Goal: Find specific page/section: Find specific page/section

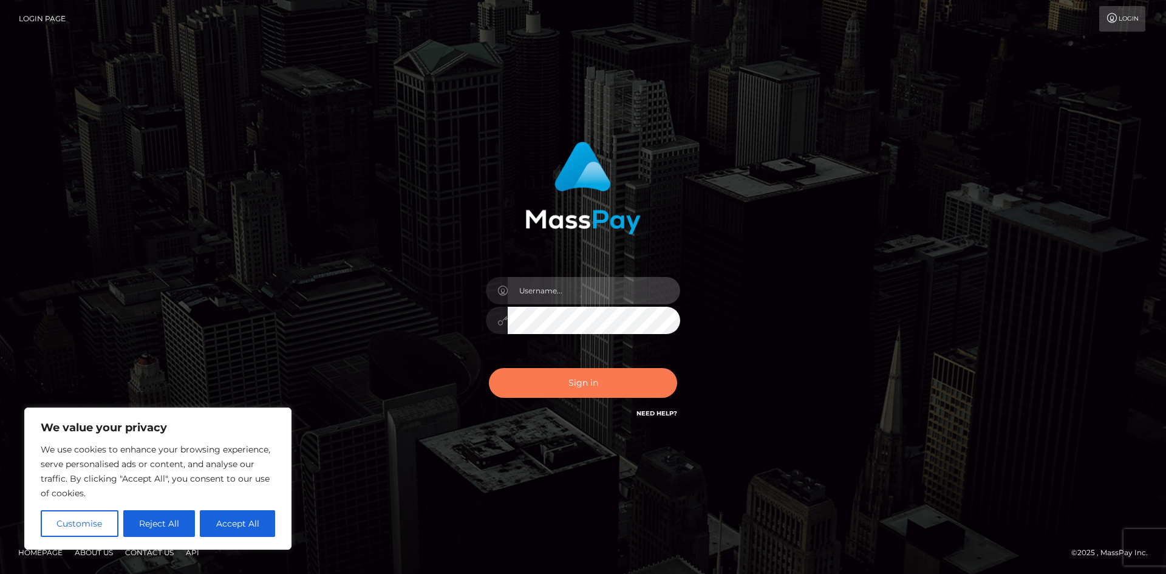
type input "hello.feetfinder"
click at [611, 389] on button "Sign in" at bounding box center [583, 383] width 188 height 30
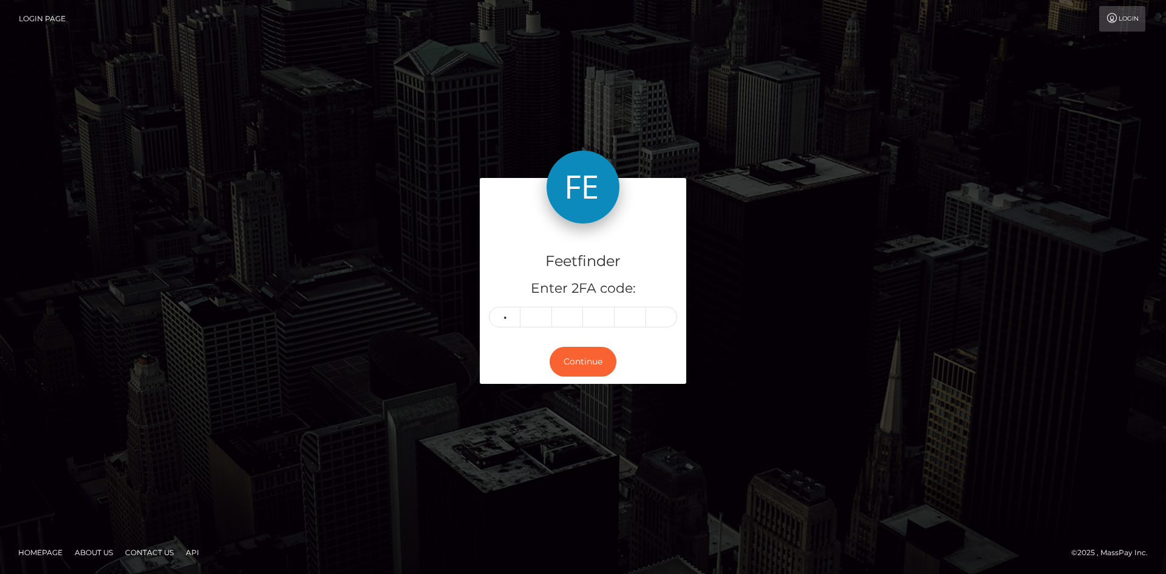
type input "8"
type input "6"
type input "5"
type input "6"
type input "2"
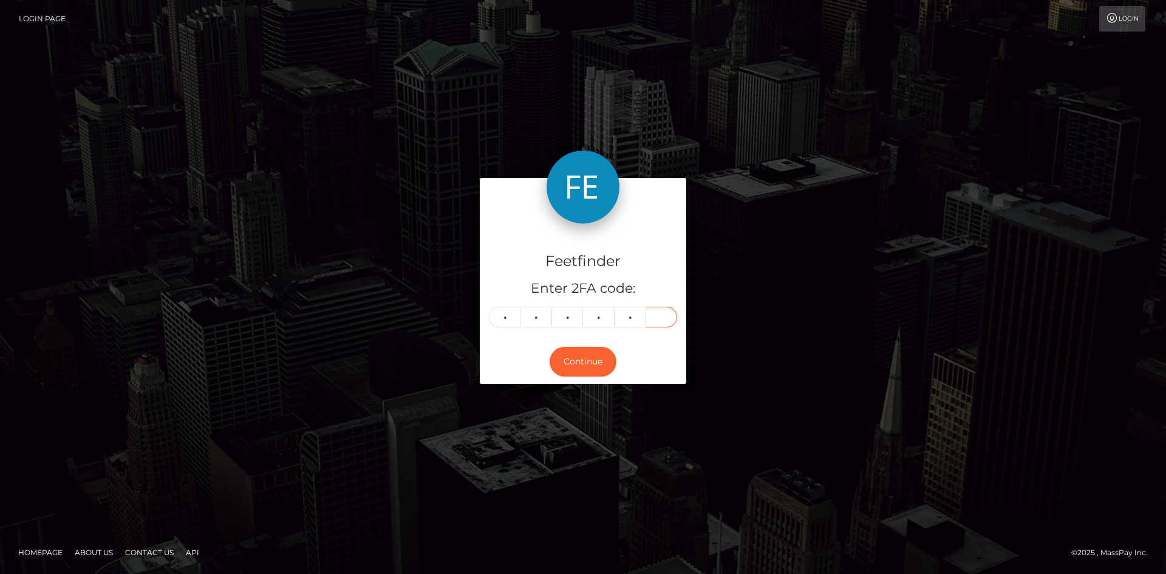
type input "7"
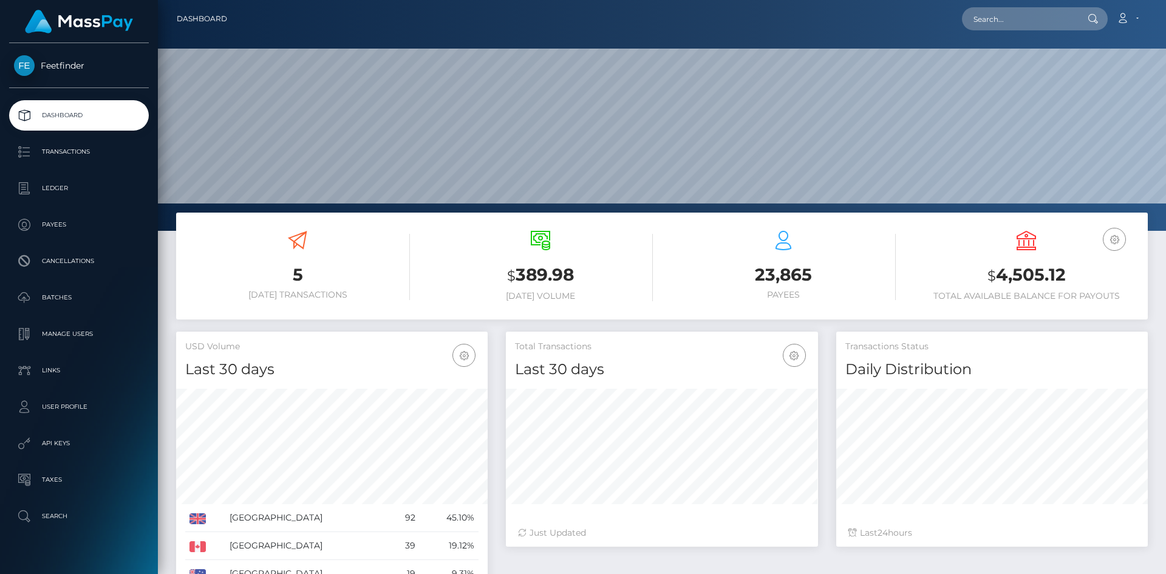
scroll to position [216, 312]
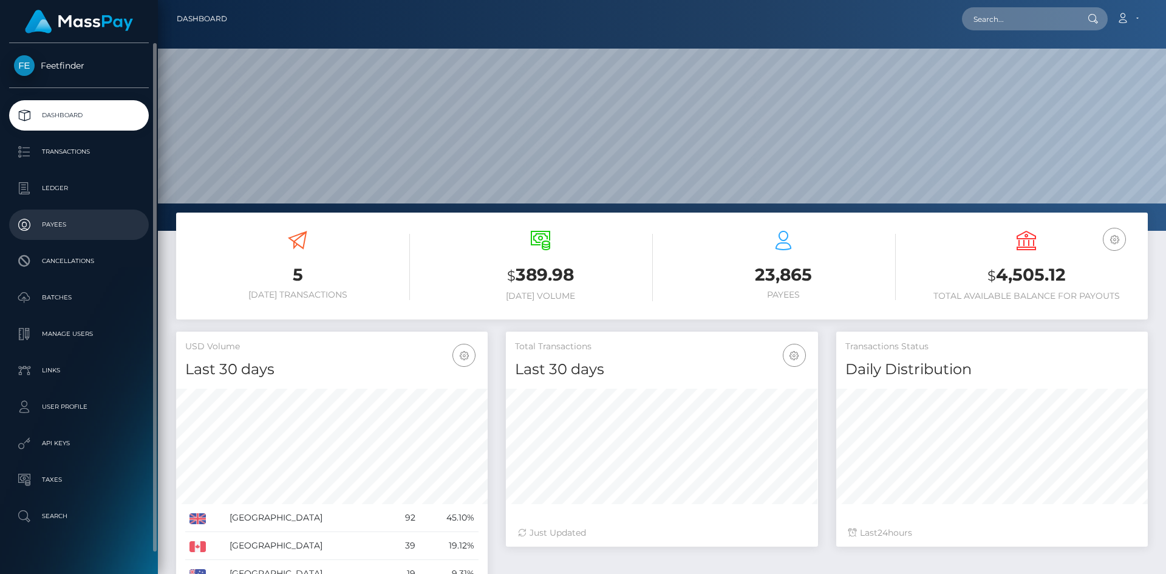
click at [65, 223] on p "Payees" at bounding box center [79, 225] width 130 height 18
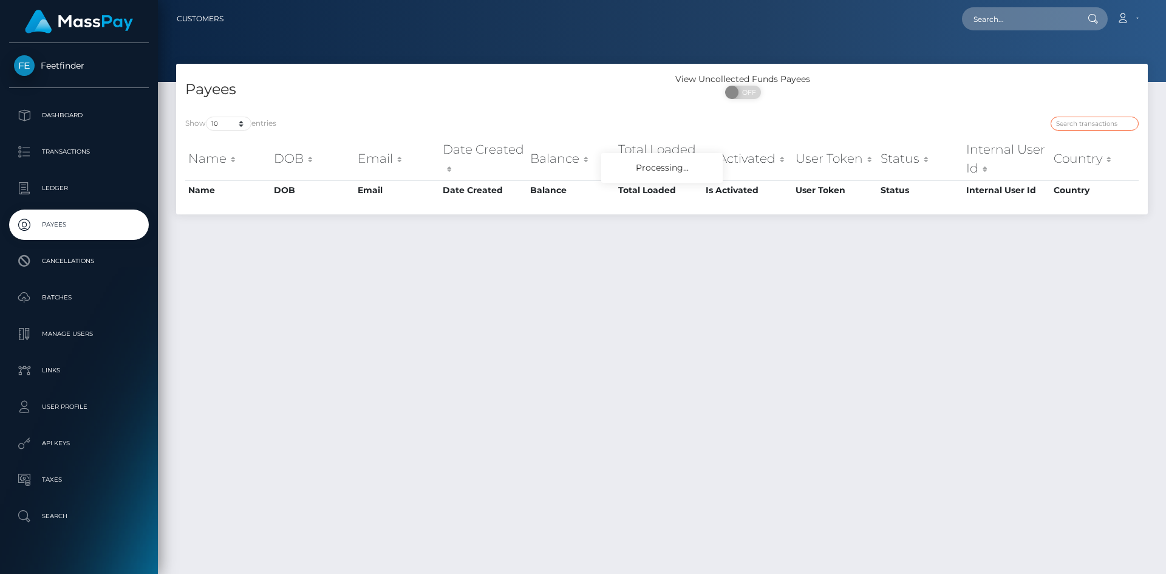
click at [1116, 125] on input "search" at bounding box center [1094, 124] width 88 height 14
paste input "madelyncybuliak@icloud.com"
type input "madelyncybuliak@icloud.com"
click at [1130, 127] on input "madelyncybuliak@icloud.com" at bounding box center [1094, 124] width 88 height 14
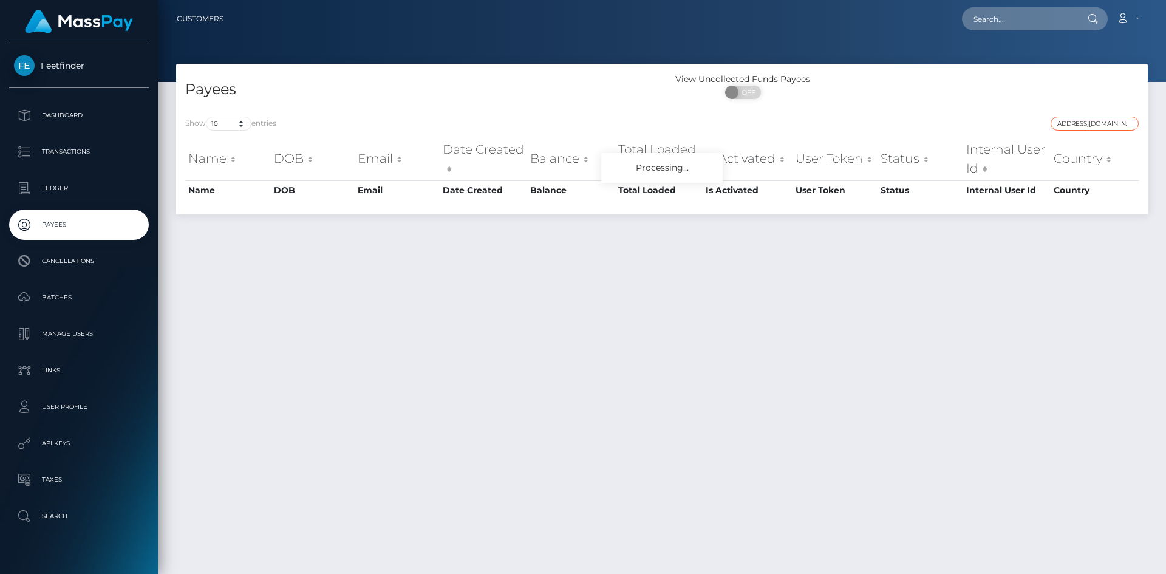
click at [1130, 122] on input "madelyncybuliak@icloud.com" at bounding box center [1094, 124] width 88 height 14
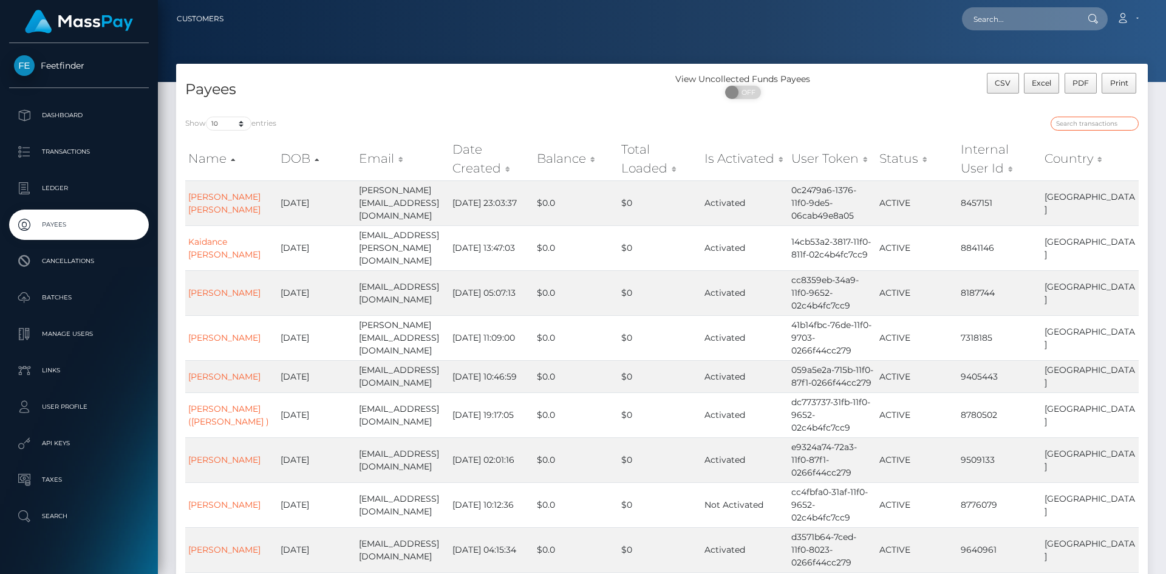
paste input "61214bb4-6db0-11f0-87f1-0266f44cc279"
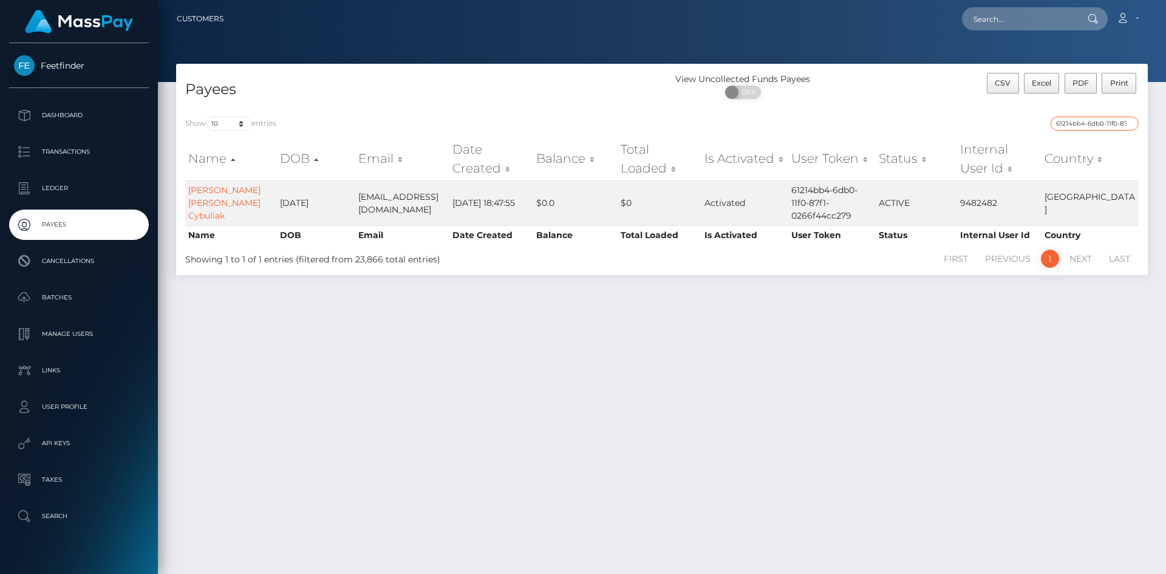
click at [1097, 127] on input "61214bb4-6db0-11f0-87f1-0266f44cc279" at bounding box center [1094, 124] width 88 height 14
paste input "9d65c21d-7d3a-11f0-8023"
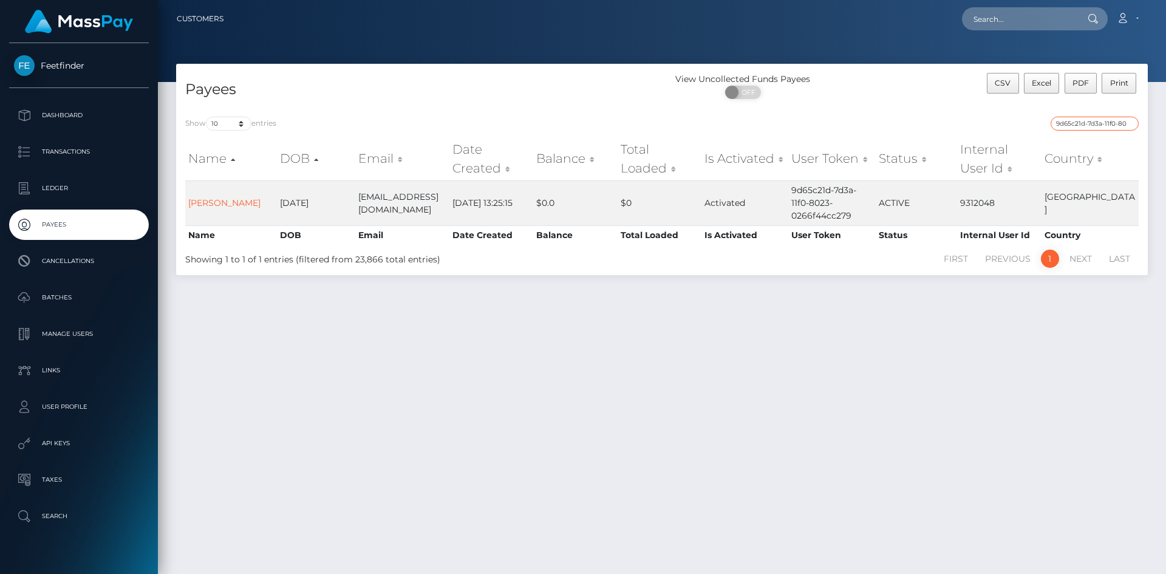
click at [1110, 118] on input "9d65c21d-7d3a-11f0-8023-0266f44cc279" at bounding box center [1094, 124] width 88 height 14
paste input "ece0f53d-7c66"
click at [1110, 120] on input "ece0f53d-7c66-11f0-8023-0266f44cc279" at bounding box center [1094, 124] width 88 height 14
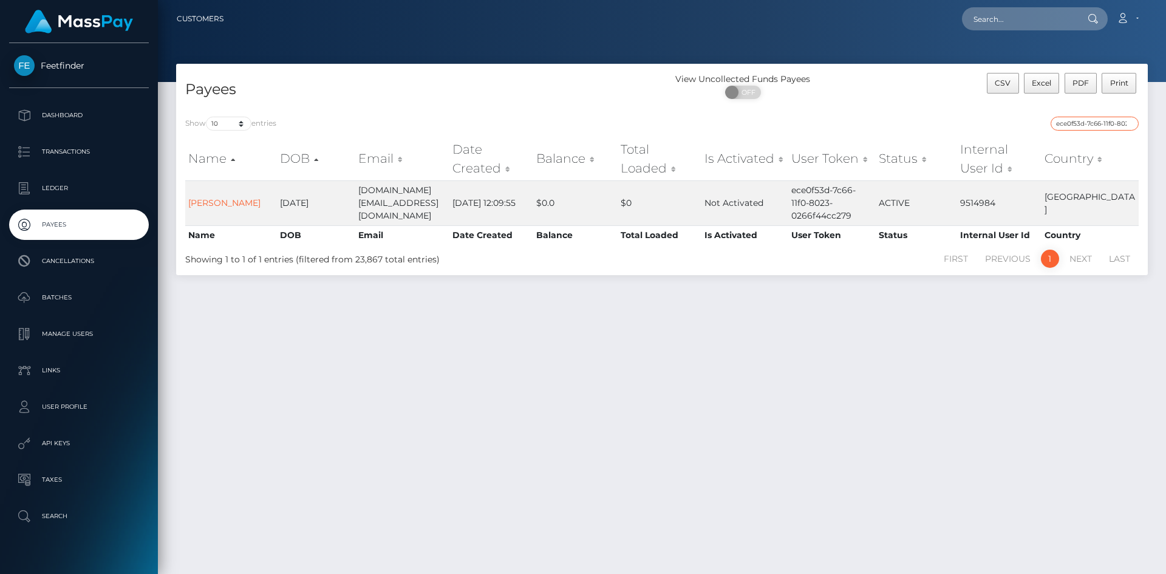
click at [1110, 120] on input "ece0f53d-7c66-11f0-8023-0266f44cc279" at bounding box center [1094, 124] width 88 height 14
paste input "0cdb18b6-7cd9"
click at [1103, 124] on input "0cdb18b6-7cd9-11f0-8023-0266f44cc279" at bounding box center [1094, 124] width 88 height 14
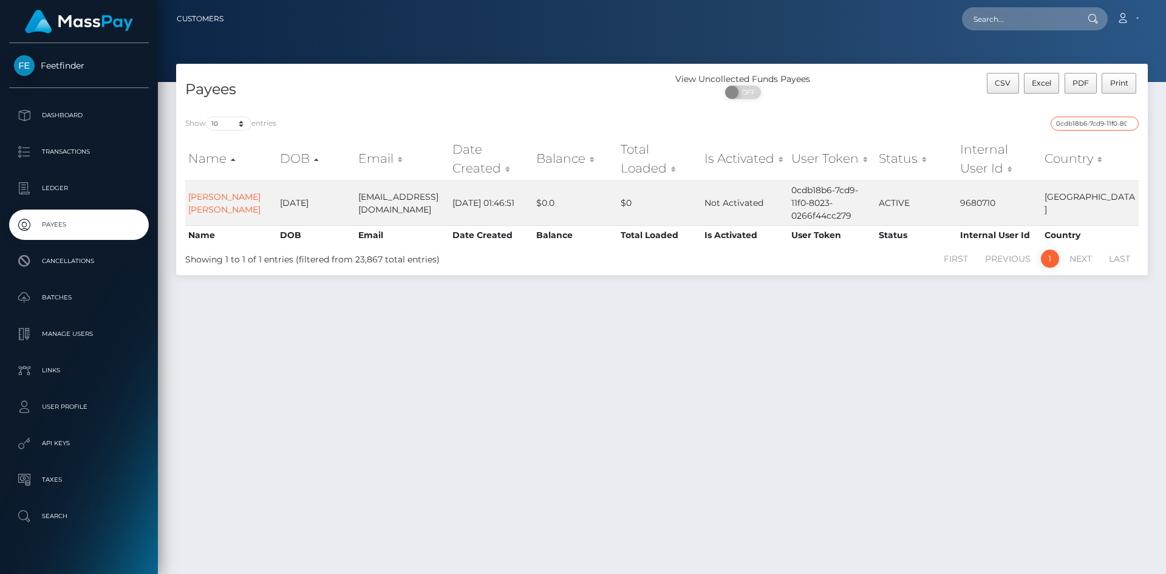
click at [1103, 123] on input "0cdb18b6-7cd9-11f0-8023-0266f44cc279" at bounding box center [1094, 124] width 88 height 14
paste input "807d1c91-788a-11f0-970"
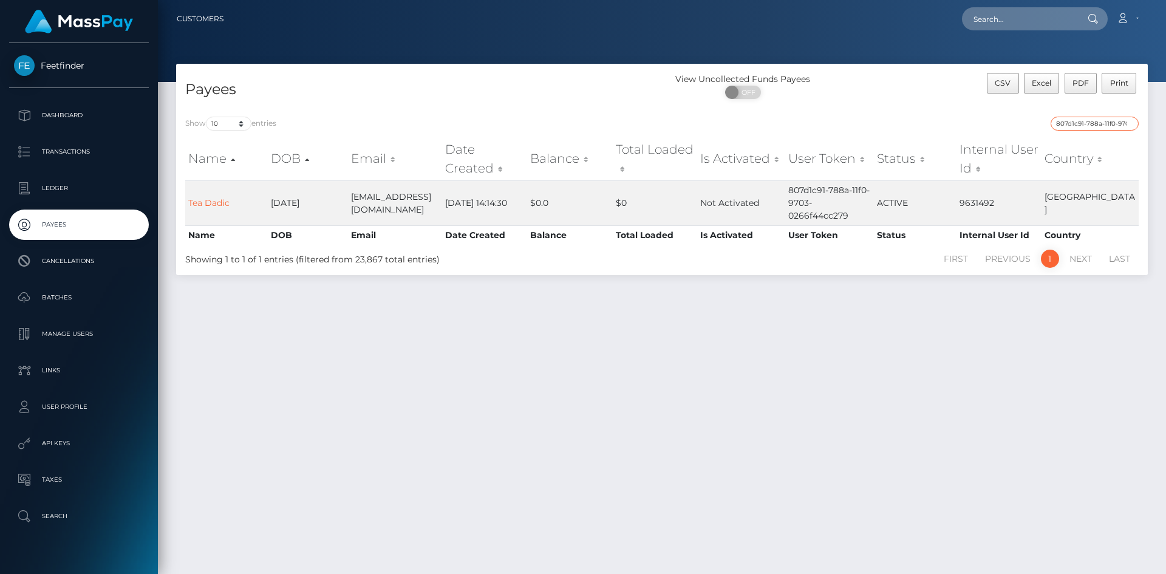
click at [1111, 122] on input "807d1c91-788a-11f0-9703-0266f44cc279" at bounding box center [1094, 124] width 88 height 14
paste input "0b14432e-7511"
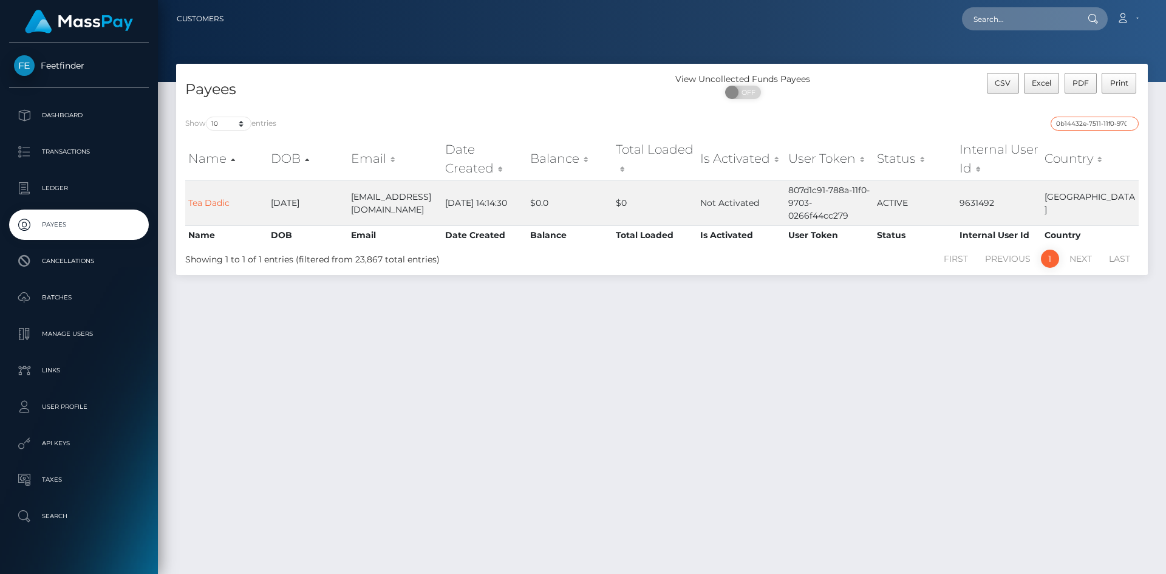
scroll to position [0, 50]
type input "0b14432e-7511-11f0-9703-0266f44cc279"
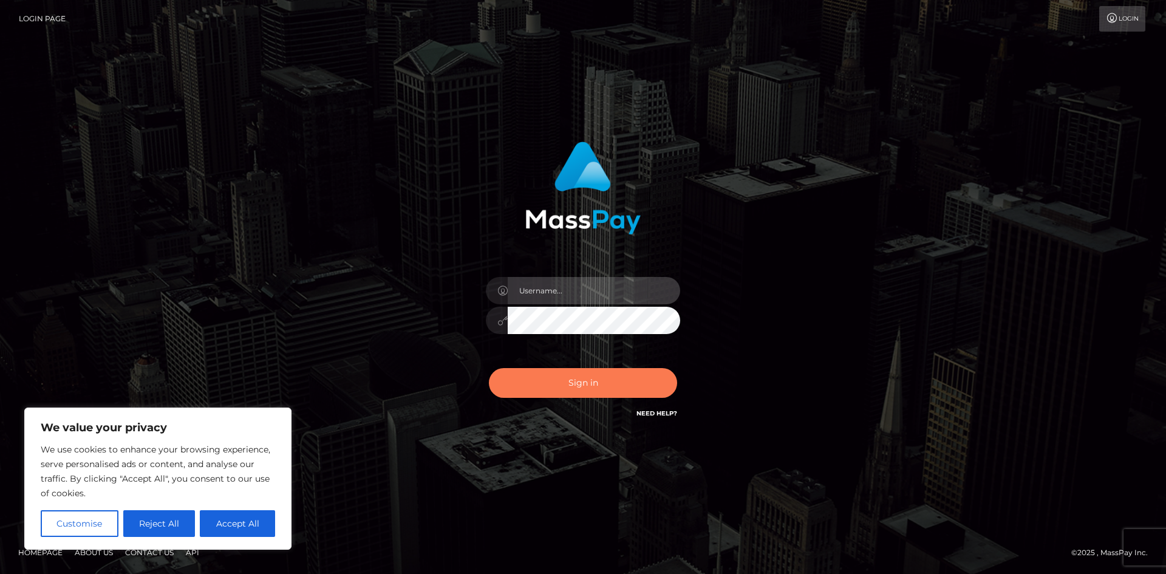
type input "hello.feetfinder"
drag, startPoint x: 605, startPoint y: 384, endPoint x: 609, endPoint y: 378, distance: 6.9
click at [608, 379] on button "Sign in" at bounding box center [583, 383] width 188 height 30
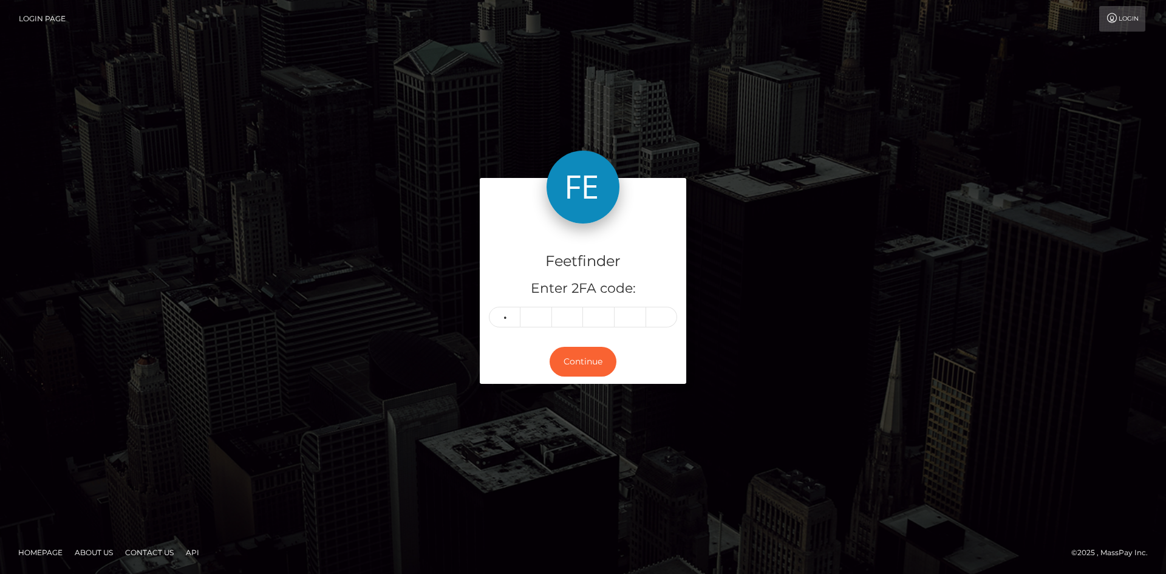
type input "6"
type input "8"
type input "0"
type input "1"
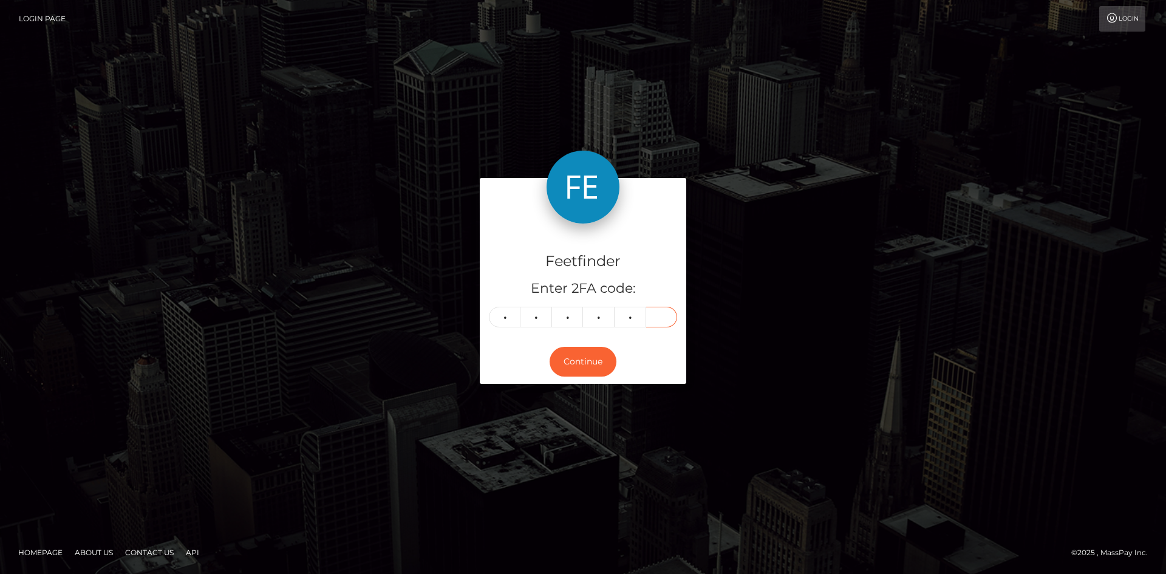
type input "7"
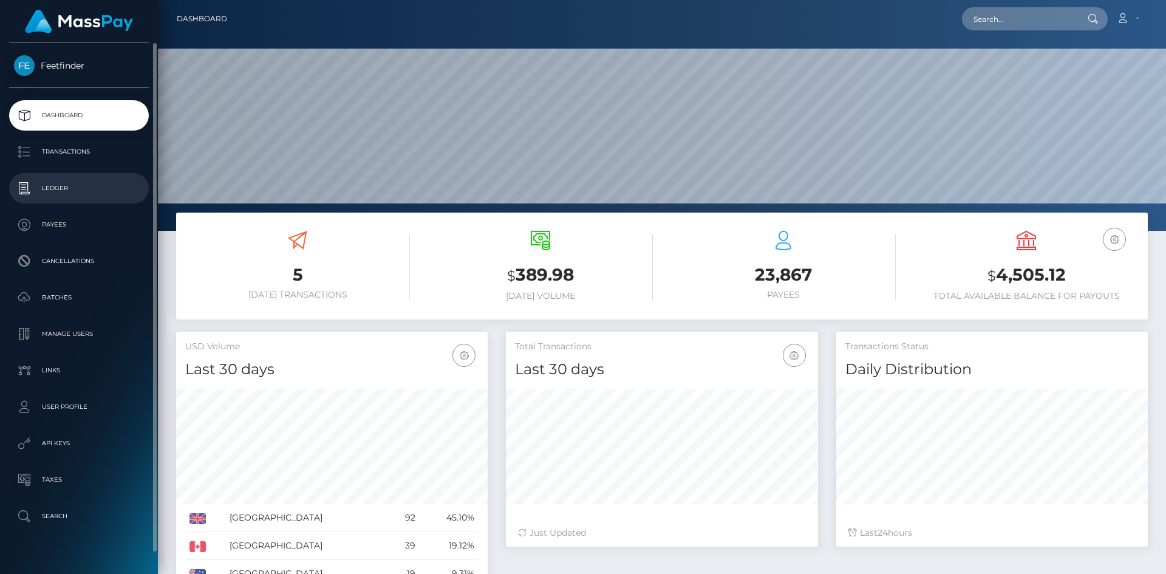
scroll to position [216, 312]
click at [64, 230] on p "Payees" at bounding box center [79, 225] width 130 height 18
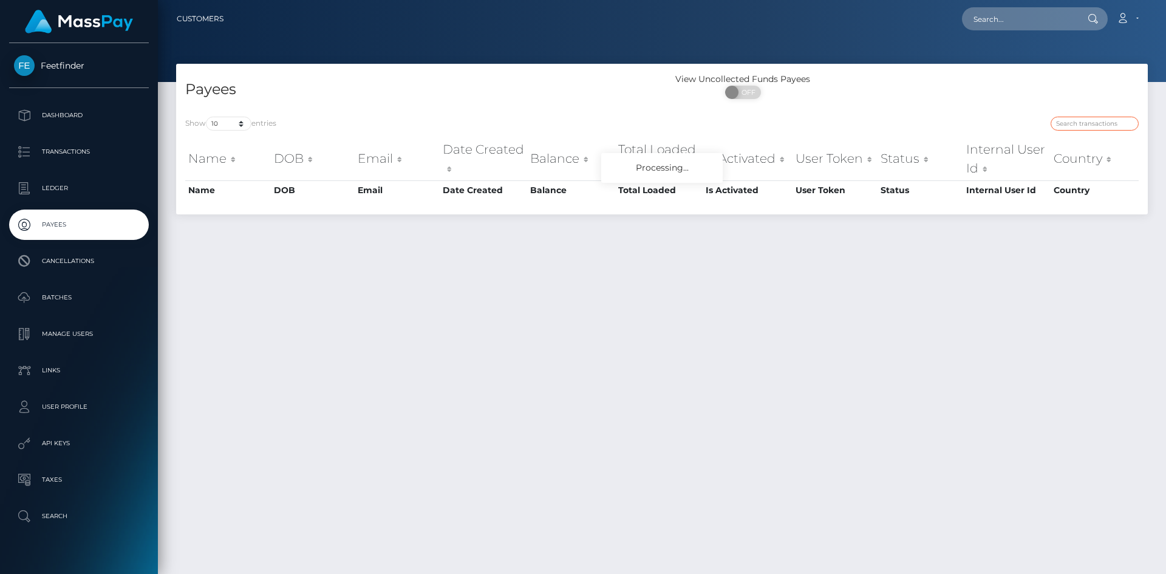
click at [1094, 124] on input "search" at bounding box center [1094, 124] width 88 height 14
paste input "0772dc34-7cc5-11f0-8023-0266f44cc279"
type input "0772dc34-7cc5-11f0-8023-0266f44cc279"
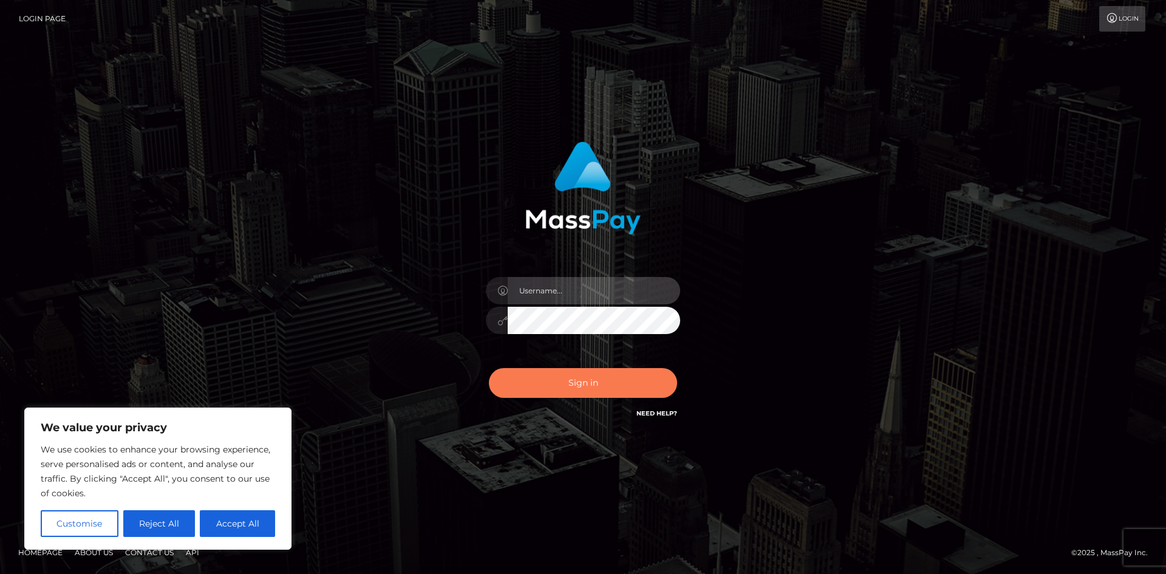
type input "hello.feetfinder"
click at [596, 383] on button "Sign in" at bounding box center [583, 383] width 188 height 30
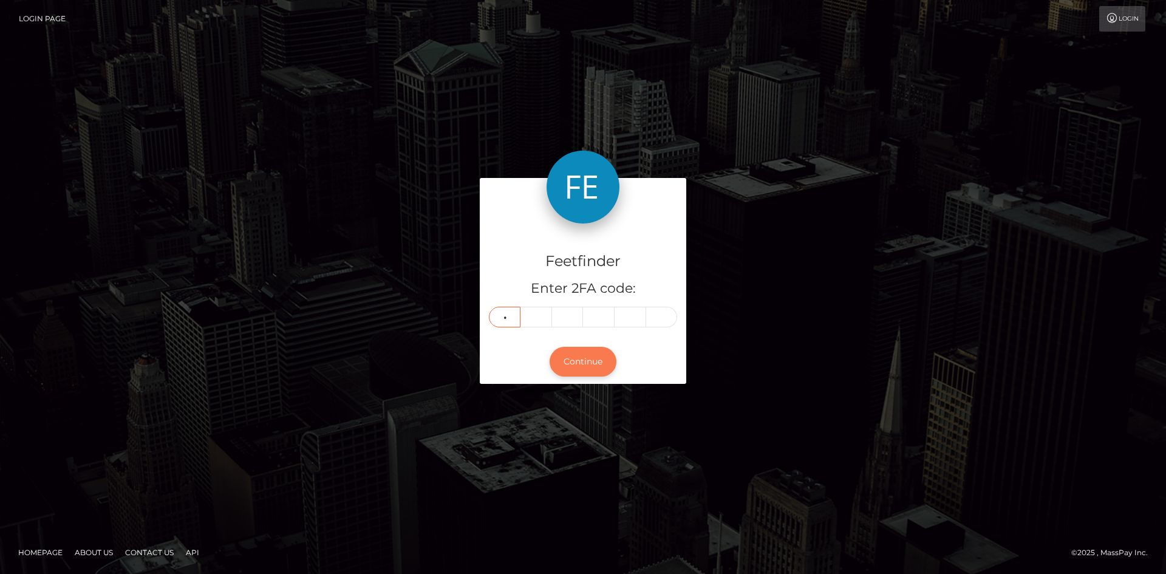
type input "1"
type input "7"
type input "1"
type input "9"
type input "1"
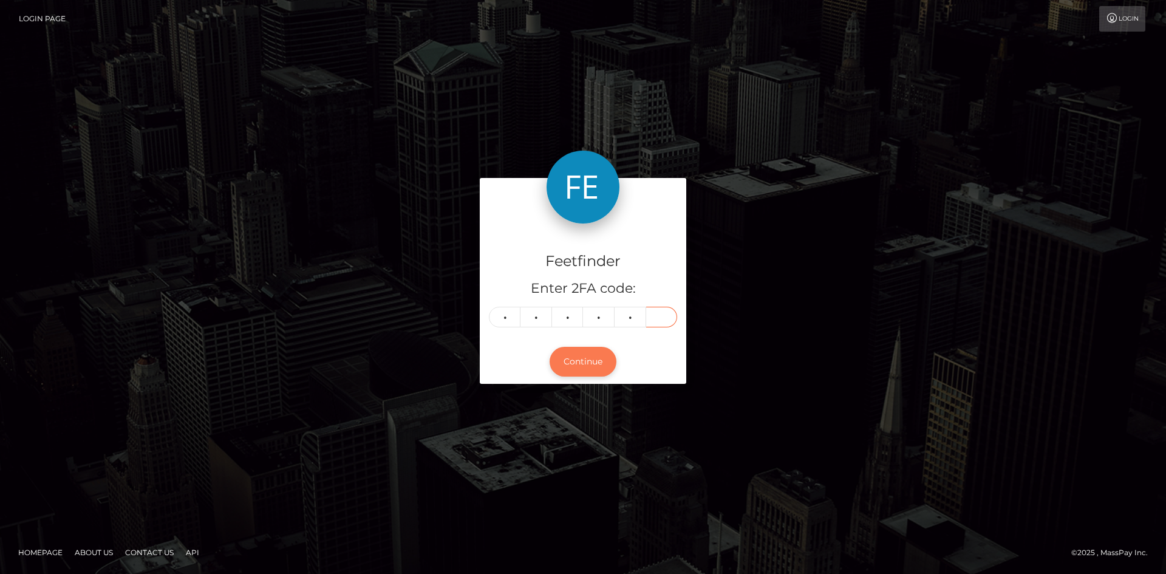
type input "3"
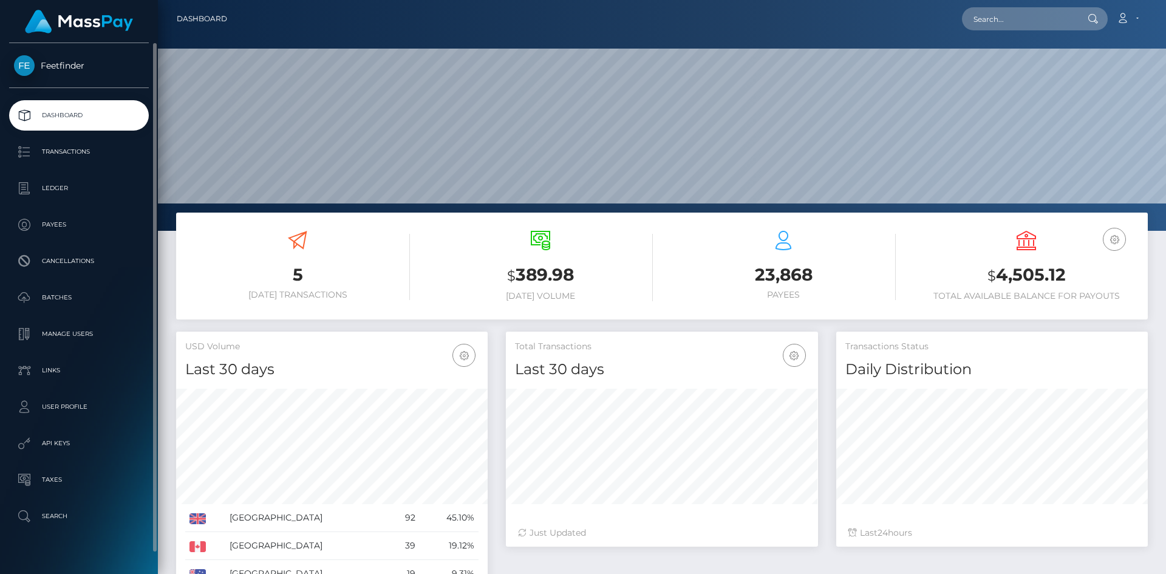
scroll to position [216, 312]
click at [66, 230] on p "Payees" at bounding box center [79, 225] width 130 height 18
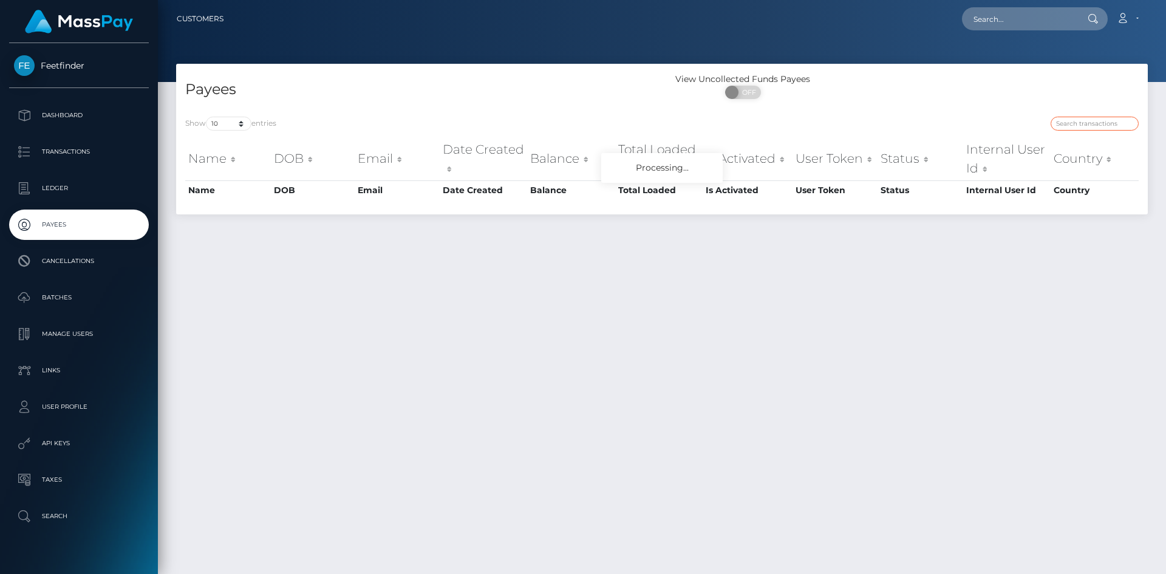
click at [1102, 123] on input "search" at bounding box center [1094, 124] width 88 height 14
paste input "0772dc34-7cc5-11f0-8023-0266f44cc279"
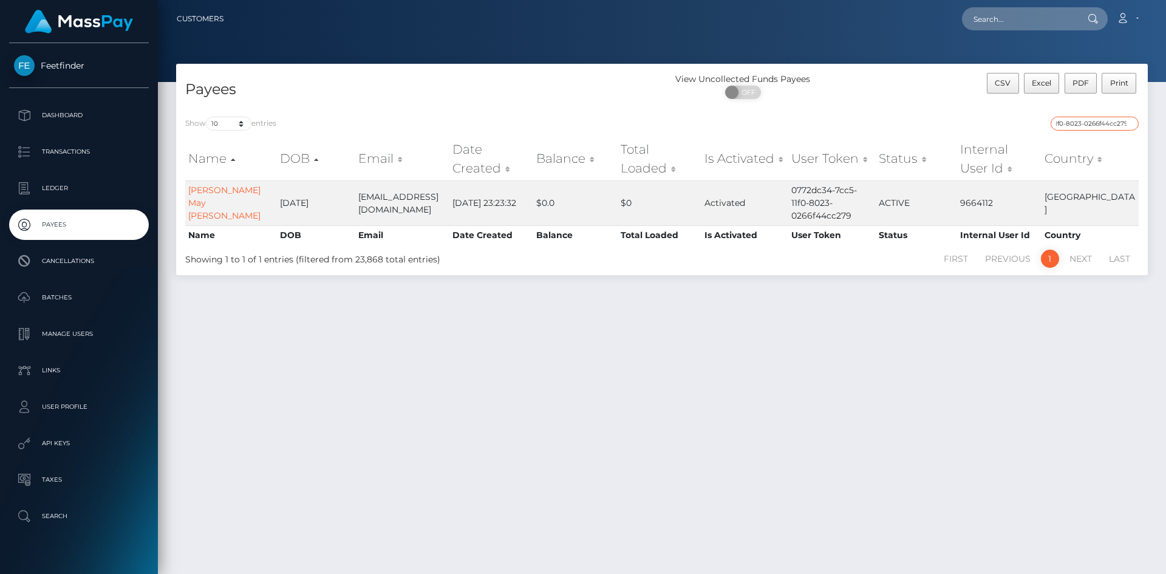
type input "0772dc34-7cc5-11f0-8023-0266f44cc279"
